Goal: Information Seeking & Learning: Learn about a topic

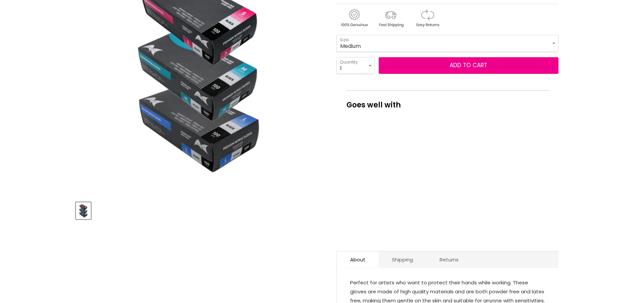
scroll to position [133, 0]
click at [382, 105] on p "Goes well with" at bounding box center [448, 102] width 202 height 22
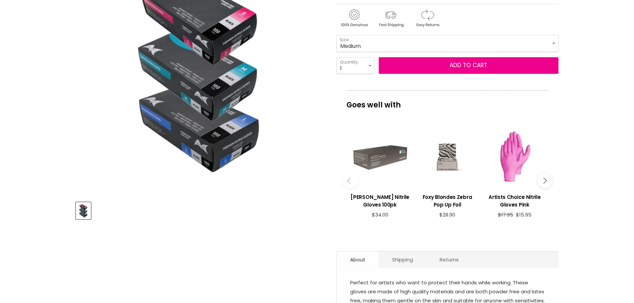
click at [364, 260] on link "About" at bounding box center [358, 260] width 42 height 16
click at [84, 215] on img "Product thumbnails" at bounding box center [84, 211] width 14 height 16
click at [399, 263] on link "Shipping" at bounding box center [403, 260] width 48 height 16
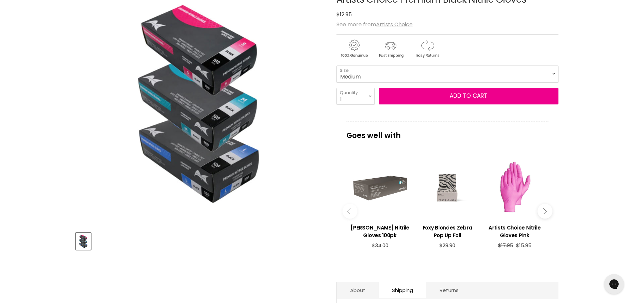
scroll to position [167, 0]
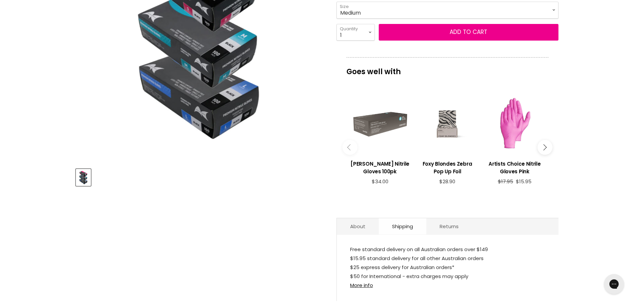
click at [398, 229] on link "Shipping" at bounding box center [403, 226] width 48 height 16
click at [449, 230] on link "Returns" at bounding box center [450, 226] width 46 height 16
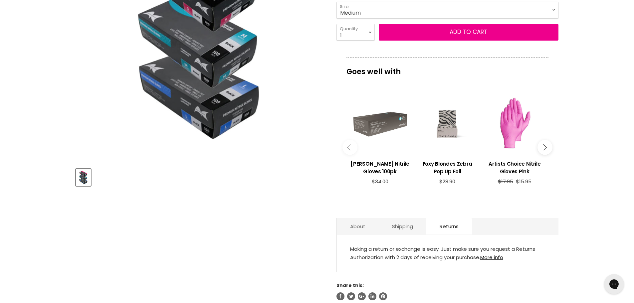
click at [358, 227] on link "About" at bounding box center [358, 226] width 42 height 16
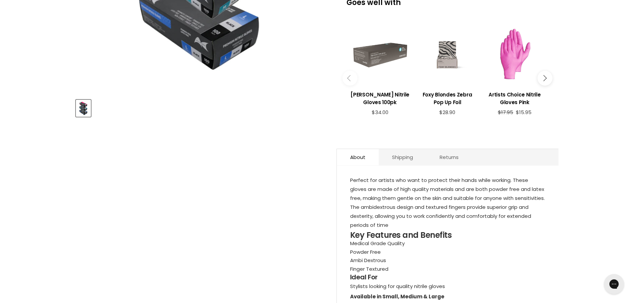
scroll to position [300, 0]
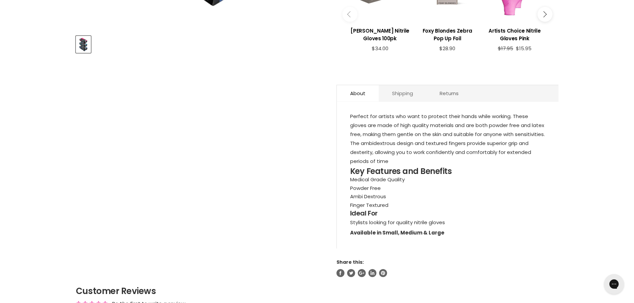
click at [401, 97] on link "Shipping" at bounding box center [403, 93] width 48 height 16
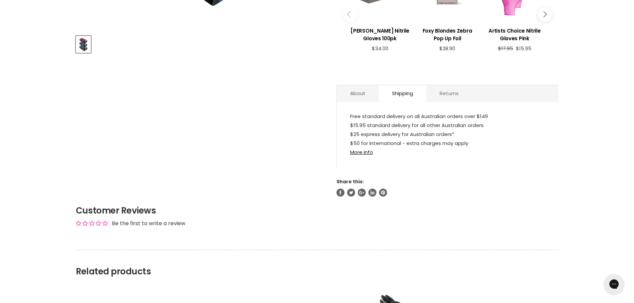
click at [454, 90] on link "Returns" at bounding box center [450, 93] width 46 height 16
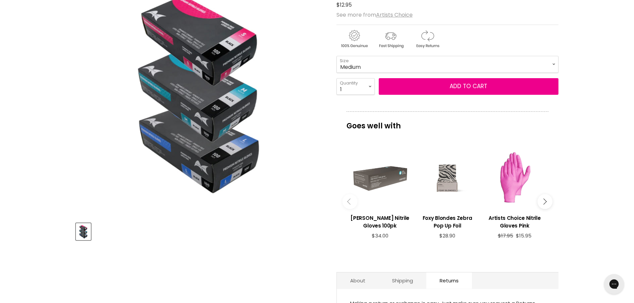
scroll to position [19, 0]
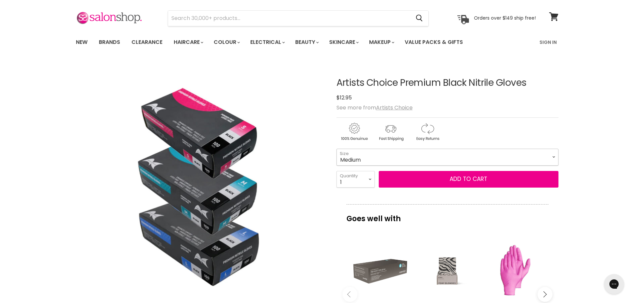
click at [369, 160] on select "Small Medium Large" at bounding box center [448, 157] width 222 height 17
click at [385, 159] on select "Small Medium Large" at bounding box center [448, 157] width 222 height 17
click at [400, 20] on input "Search" at bounding box center [289, 18] width 243 height 15
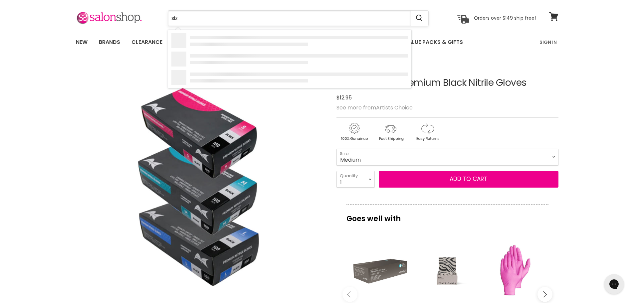
type input "size"
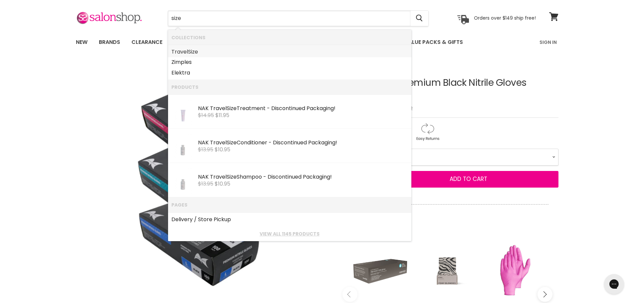
click at [183, 51] on link "Travel Size" at bounding box center [290, 52] width 237 height 11
